Goal: Information Seeking & Learning: Find specific fact

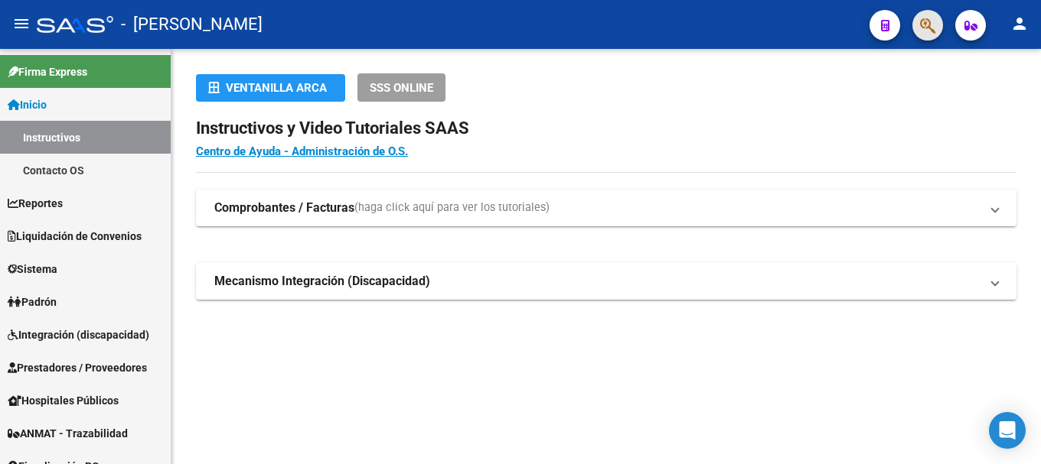
click at [914, 21] on button "button" at bounding box center [927, 25] width 31 height 31
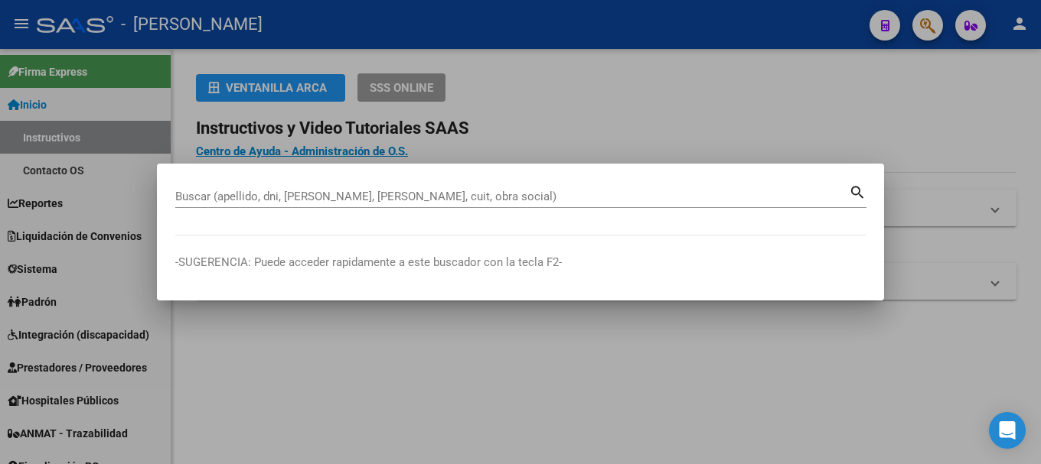
paste input "35960223"
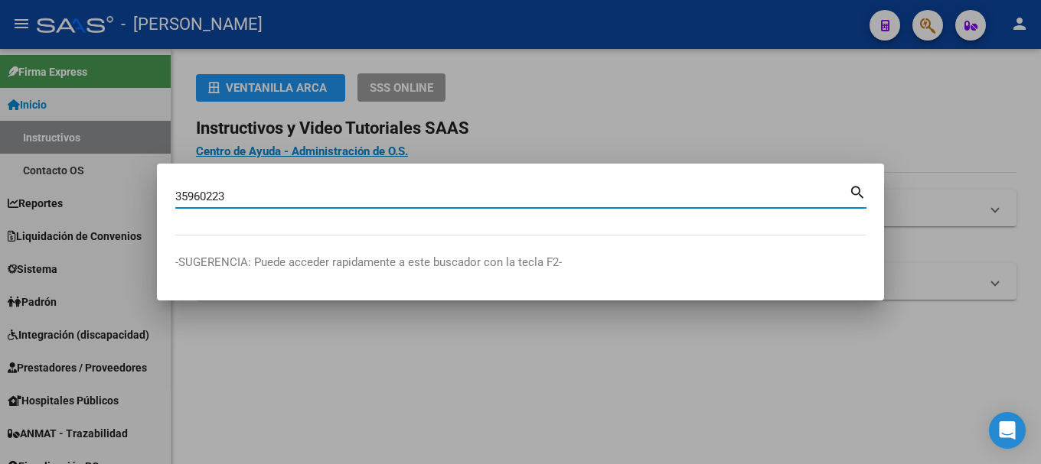
type input "35960223"
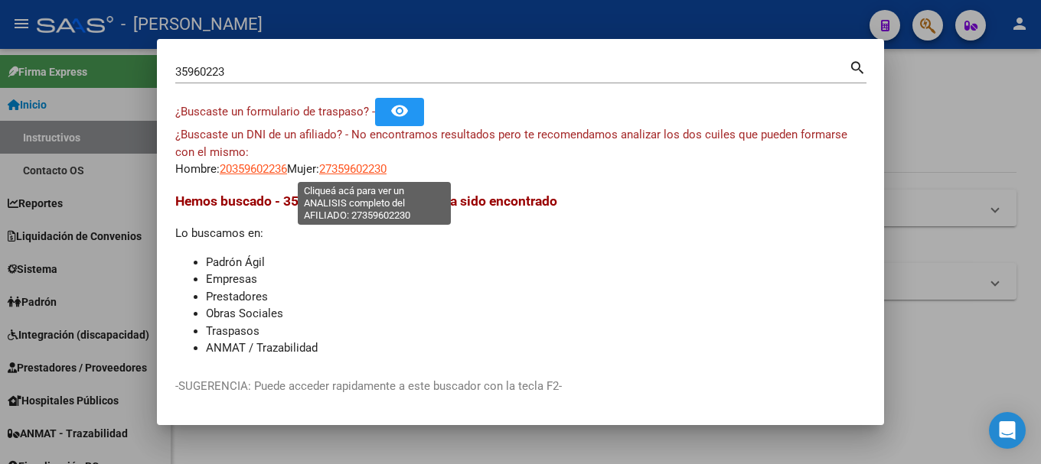
click at [373, 173] on span "27359602230" at bounding box center [352, 169] width 67 height 14
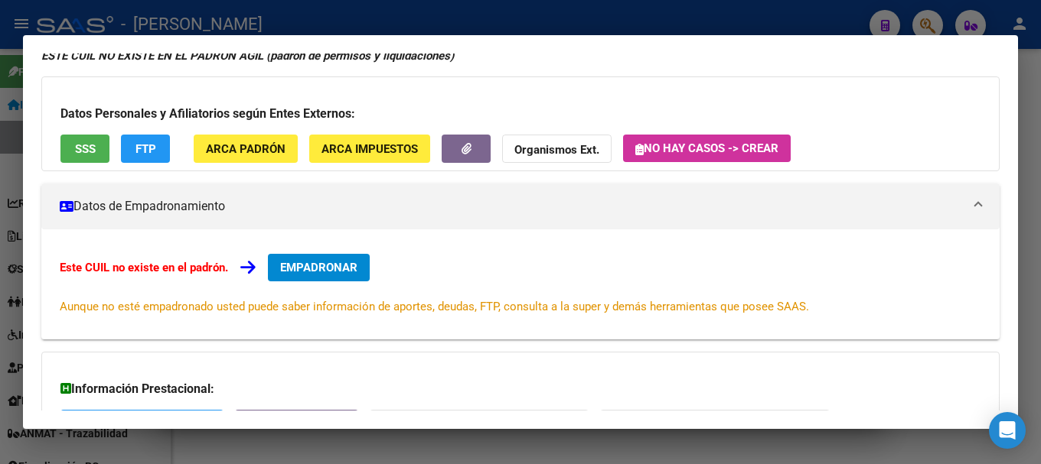
scroll to position [251, 0]
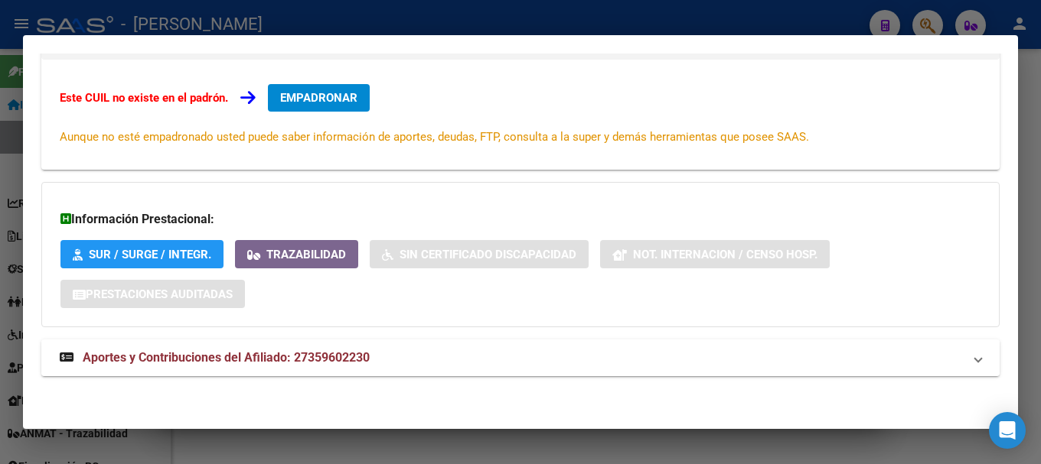
click at [370, 357] on span "Aportes y Contribuciones del Afiliado: 27359602230" at bounding box center [226, 357] width 287 height 15
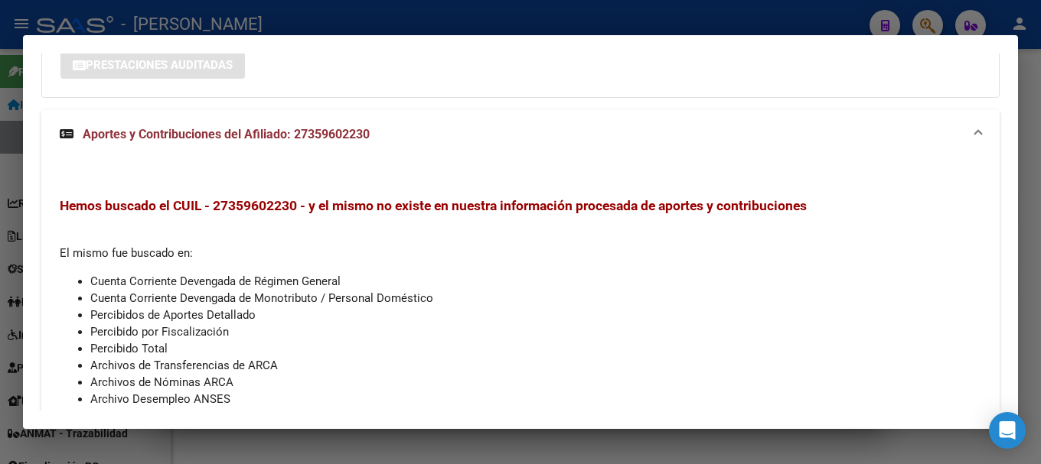
scroll to position [565, 0]
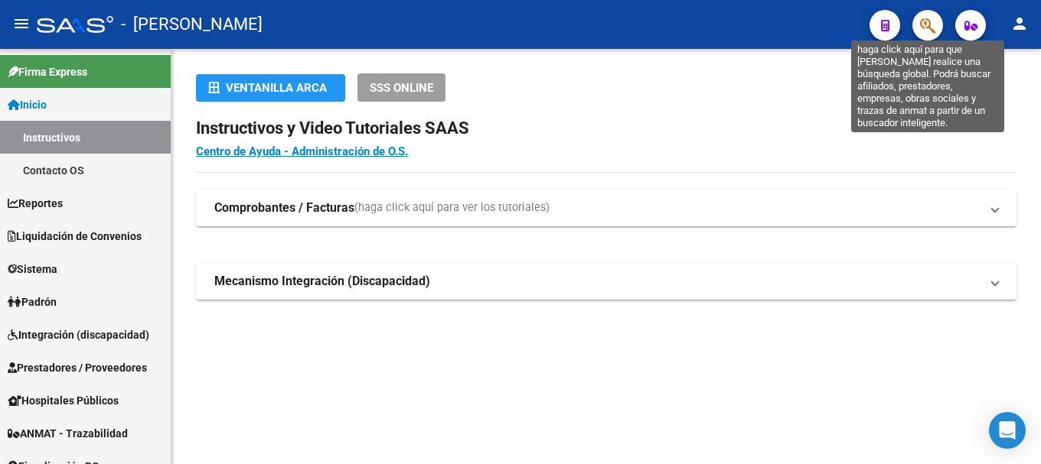
click at [923, 22] on icon "button" at bounding box center [927, 26] width 15 height 18
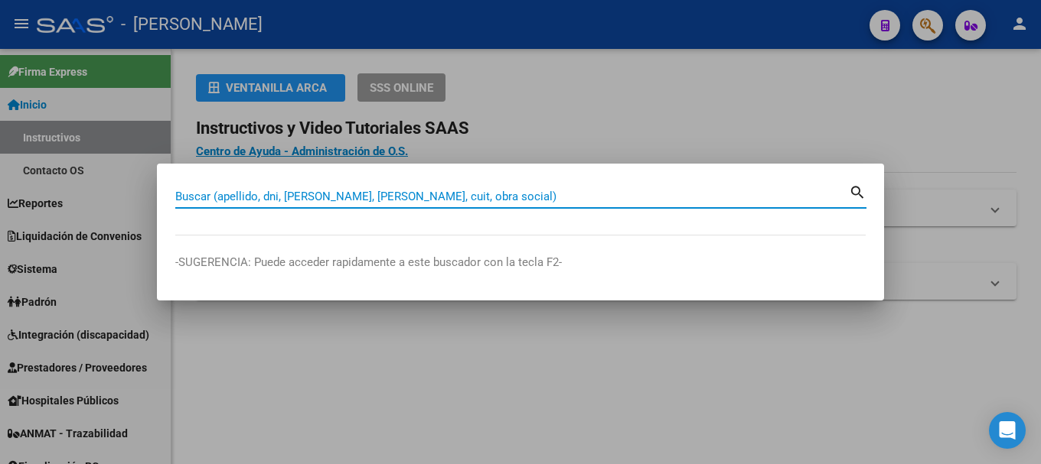
paste input "20430438086"
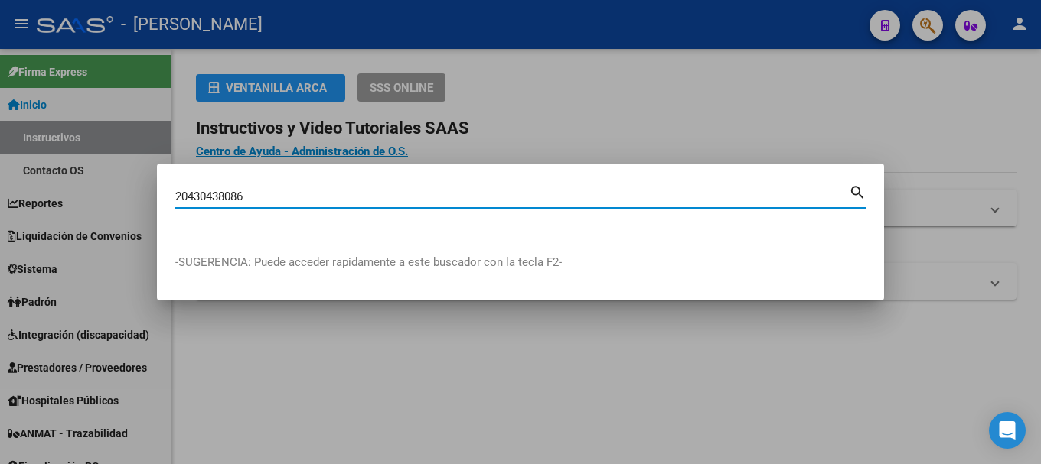
type input "20430438086"
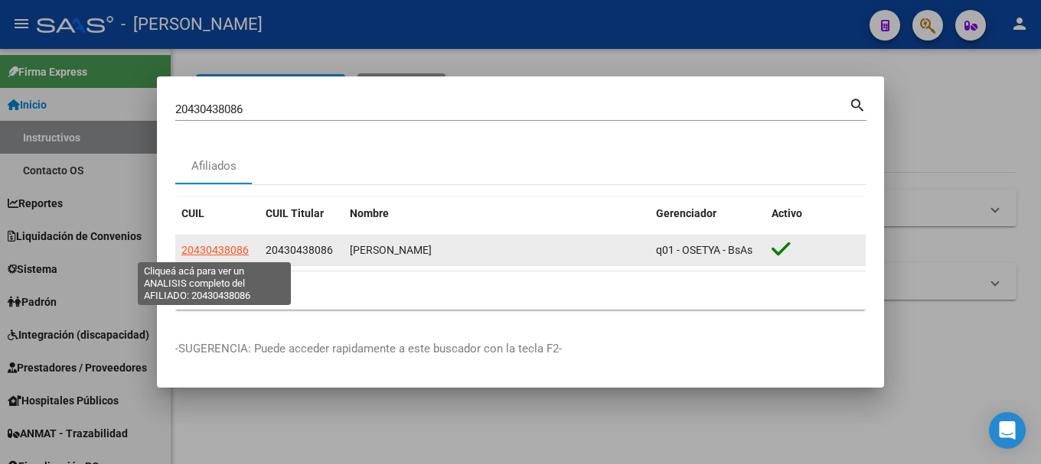
click at [231, 253] on span "20430438086" at bounding box center [214, 250] width 67 height 12
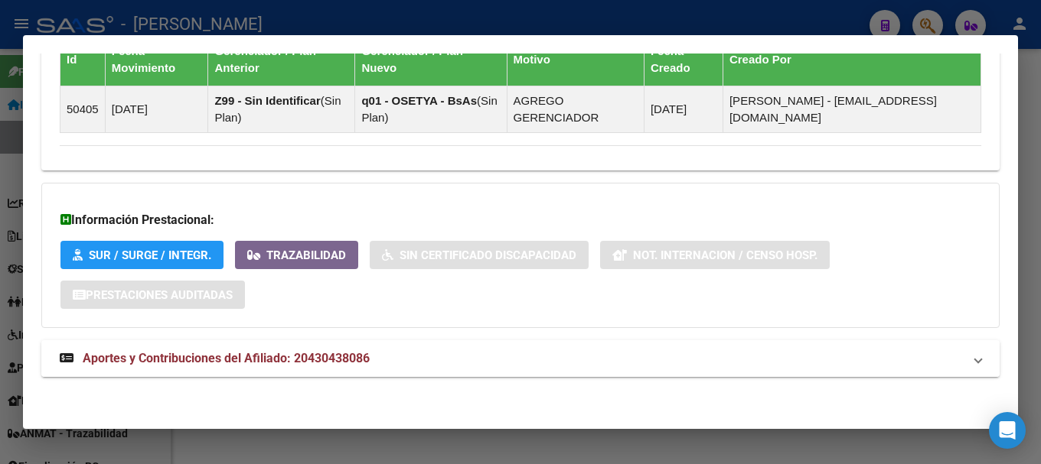
click at [357, 366] on strong "Aportes y Contribuciones del Afiliado: 20430438086" at bounding box center [215, 359] width 310 height 18
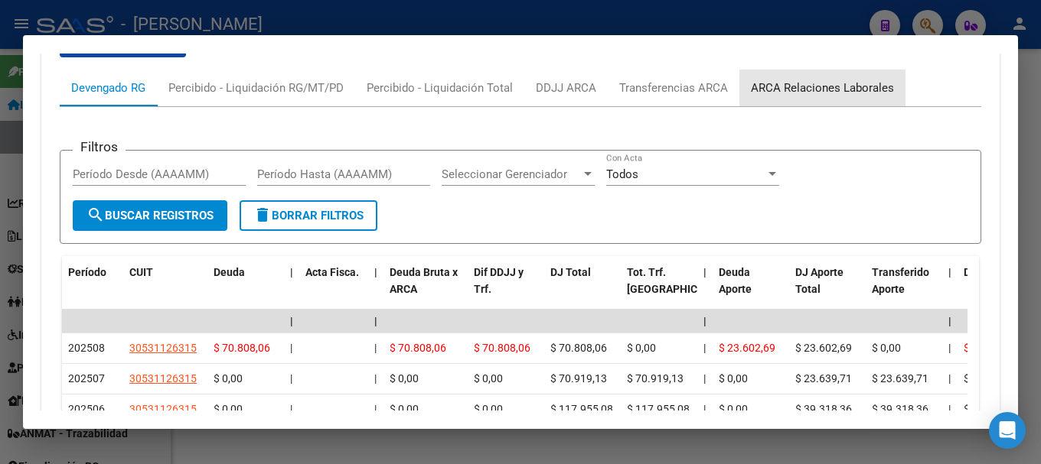
click at [820, 96] on div "ARCA Relaciones Laborales" at bounding box center [822, 88] width 166 height 37
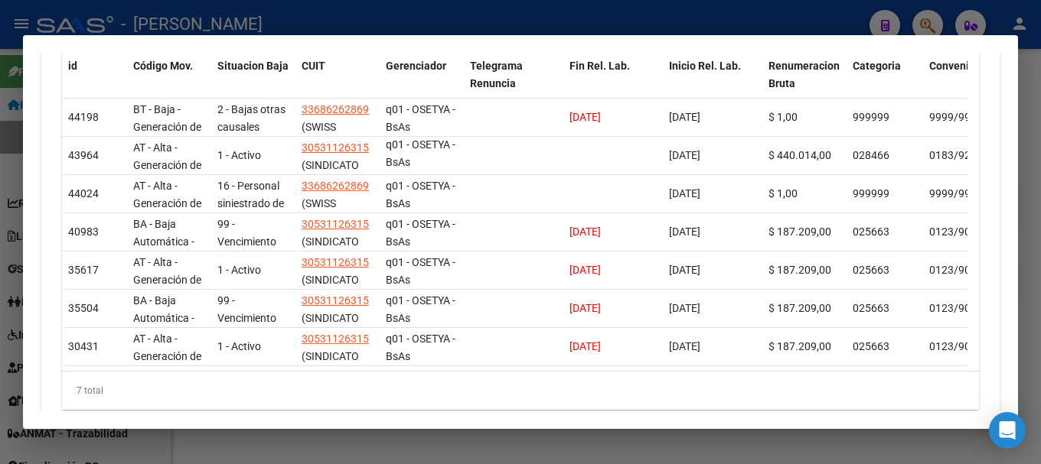
click at [921, 24] on div at bounding box center [520, 232] width 1041 height 464
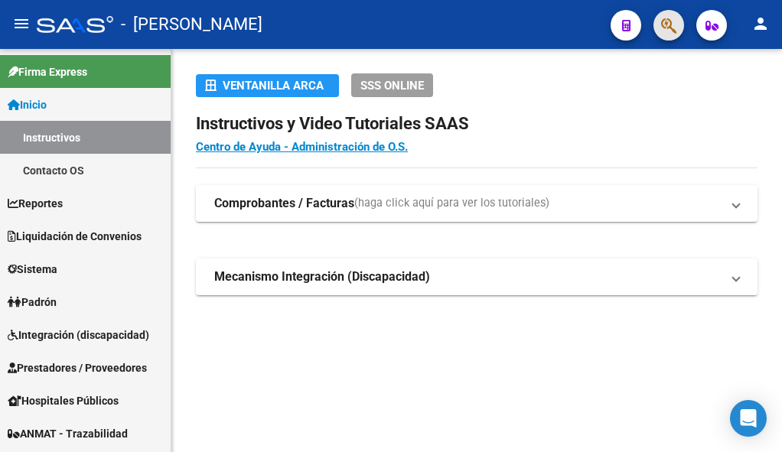
click at [678, 27] on button "button" at bounding box center [668, 25] width 31 height 31
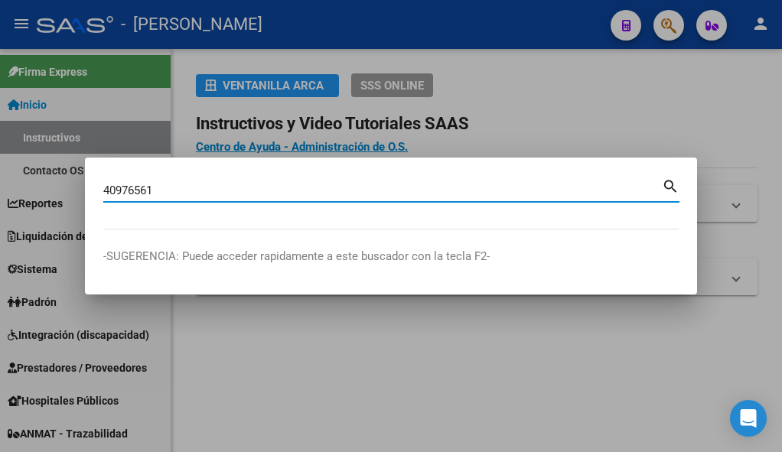
type input "40976561"
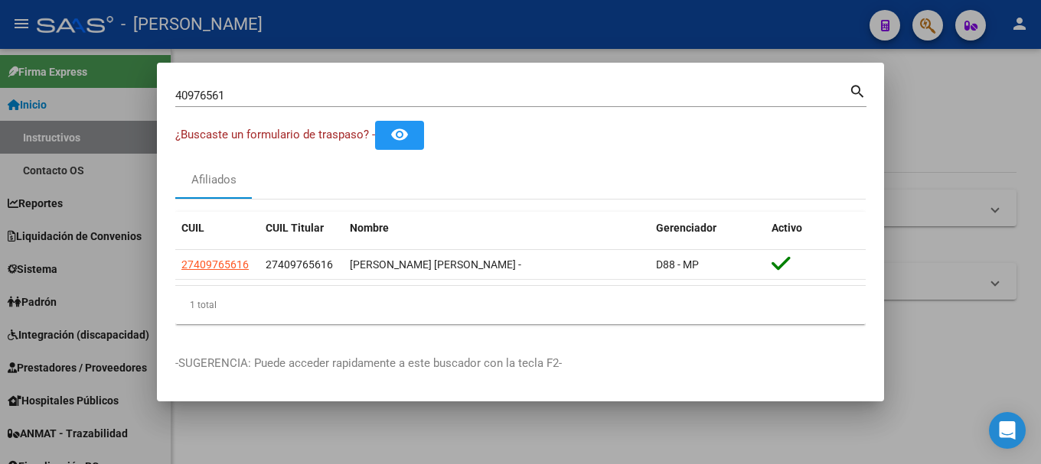
click at [299, 103] on div "40976561 Buscar (apellido, dni, cuil, nro traspaso, cuit, obra social)" at bounding box center [511, 95] width 673 height 23
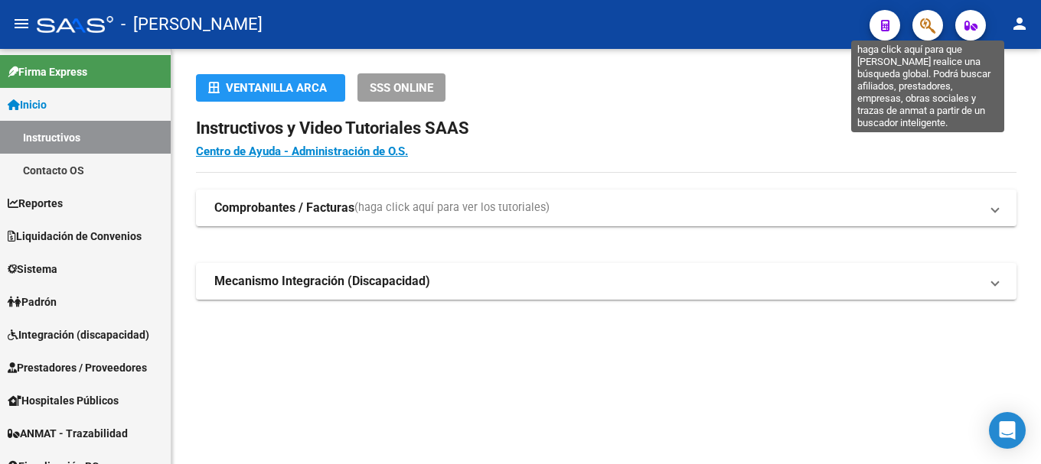
click at [926, 21] on icon "button" at bounding box center [927, 26] width 15 height 18
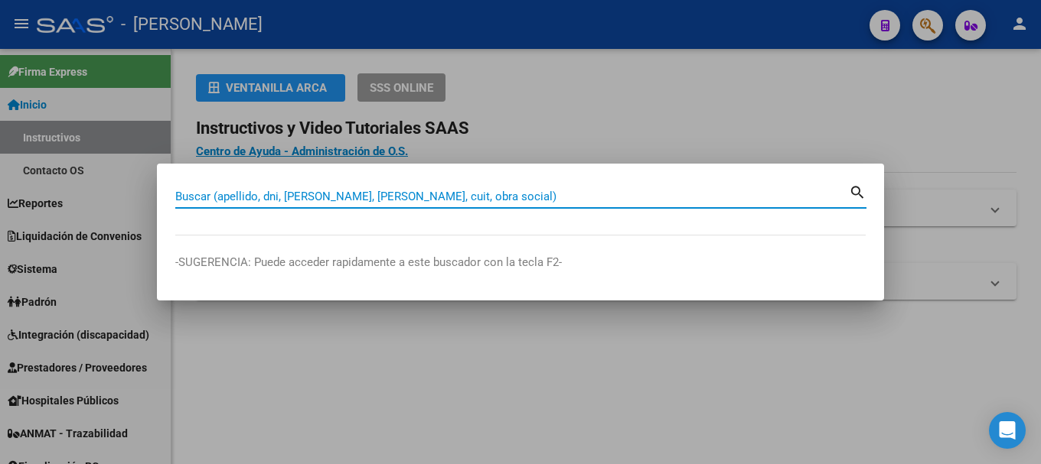
paste input "27254793952"
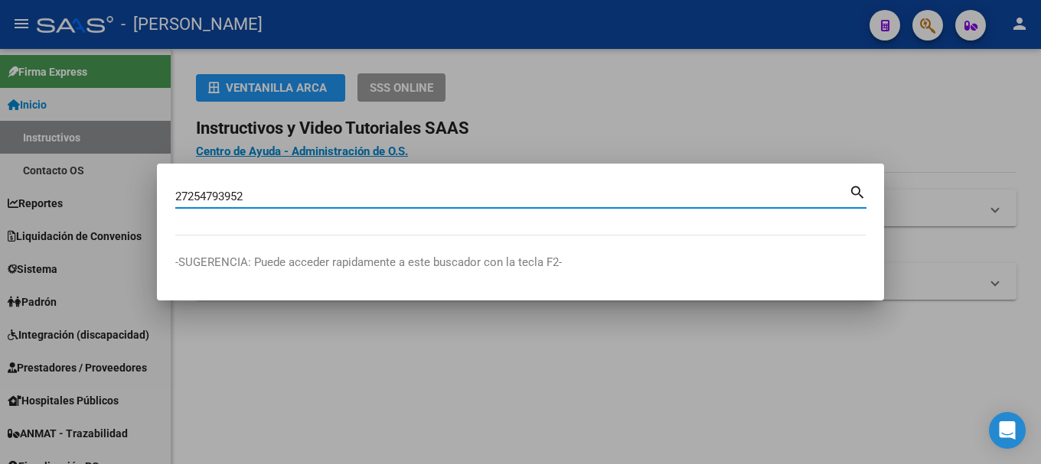
type input "27254793952"
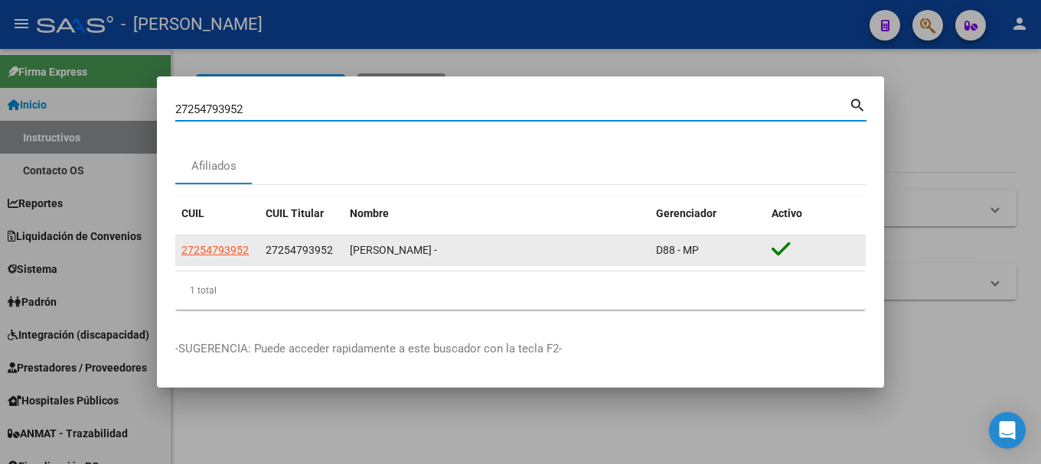
click at [203, 241] on datatable-body-cell "27254793952" at bounding box center [217, 251] width 84 height 30
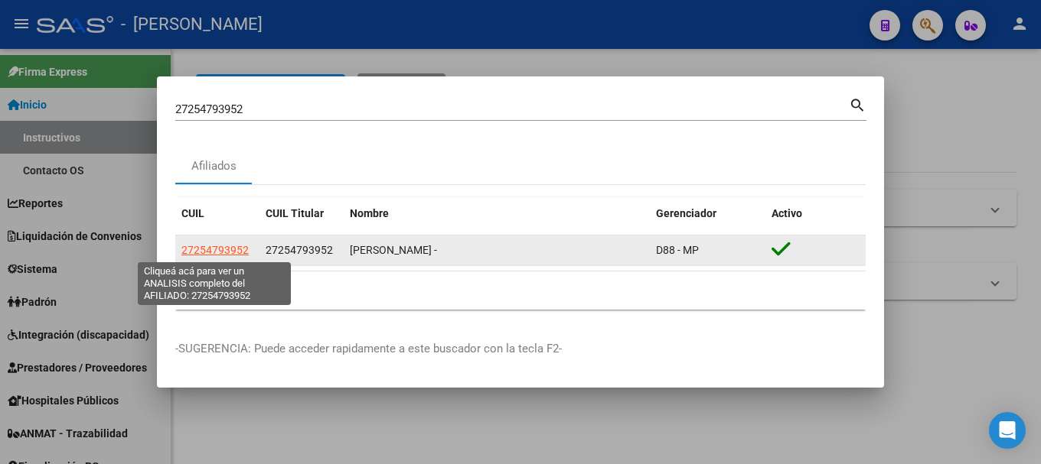
click at [203, 245] on span "27254793952" at bounding box center [214, 250] width 67 height 12
copy span "2725"
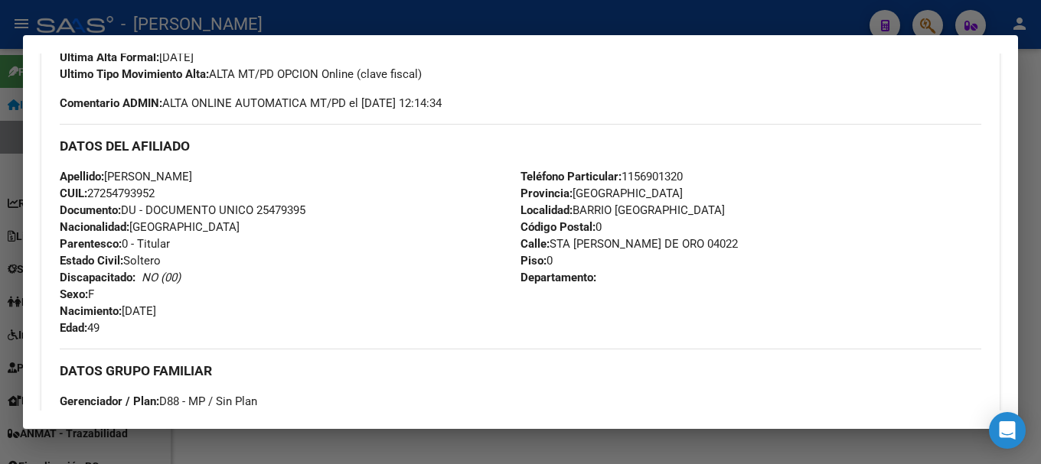
scroll to position [425, 0]
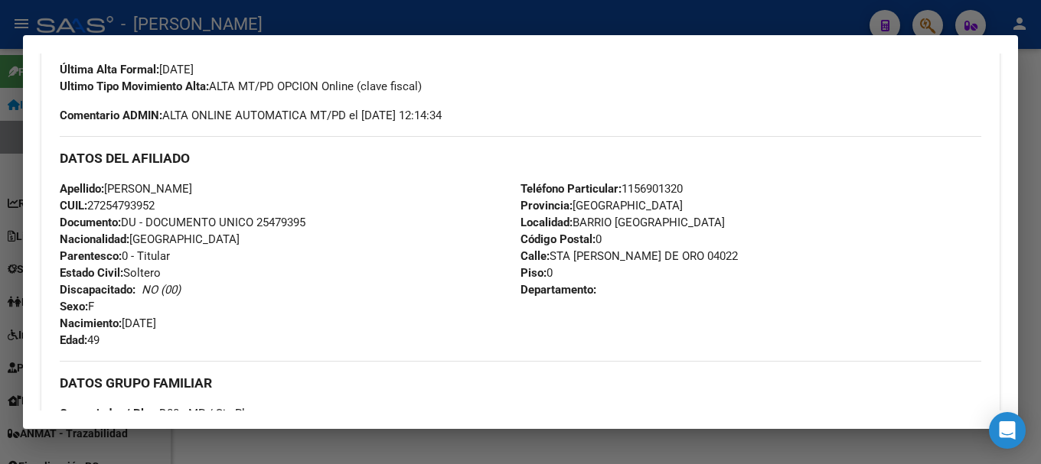
drag, startPoint x: 573, startPoint y: 222, endPoint x: 700, endPoint y: 223, distance: 127.0
click at [700, 223] on div "Teléfono Particular: [PHONE_NUMBER] Provincia: [GEOGRAPHIC_DATA] Localidad: BAR…" at bounding box center [750, 265] width 461 height 168
copy span "BARRIO [GEOGRAPHIC_DATA]"
